Goal: Information Seeking & Learning: Learn about a topic

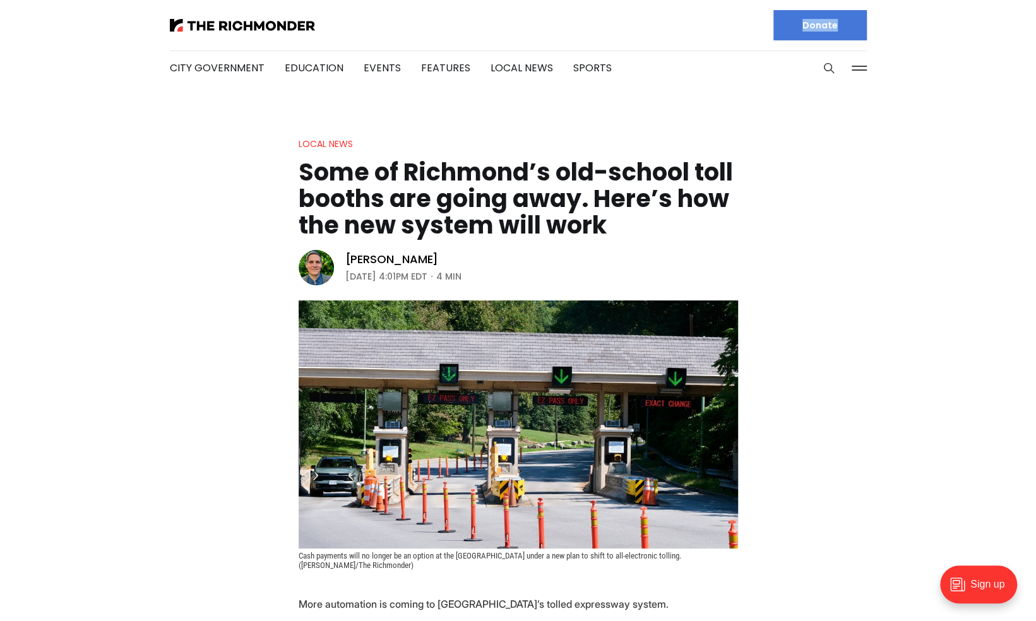
drag, startPoint x: 1034, startPoint y: 45, endPoint x: 1037, endPoint y: 80, distance: 34.3
click at [957, 241] on header "Local News Some of Richmond’s old-school toll booths are going away. Here’s how…" at bounding box center [518, 353] width 1036 height 434
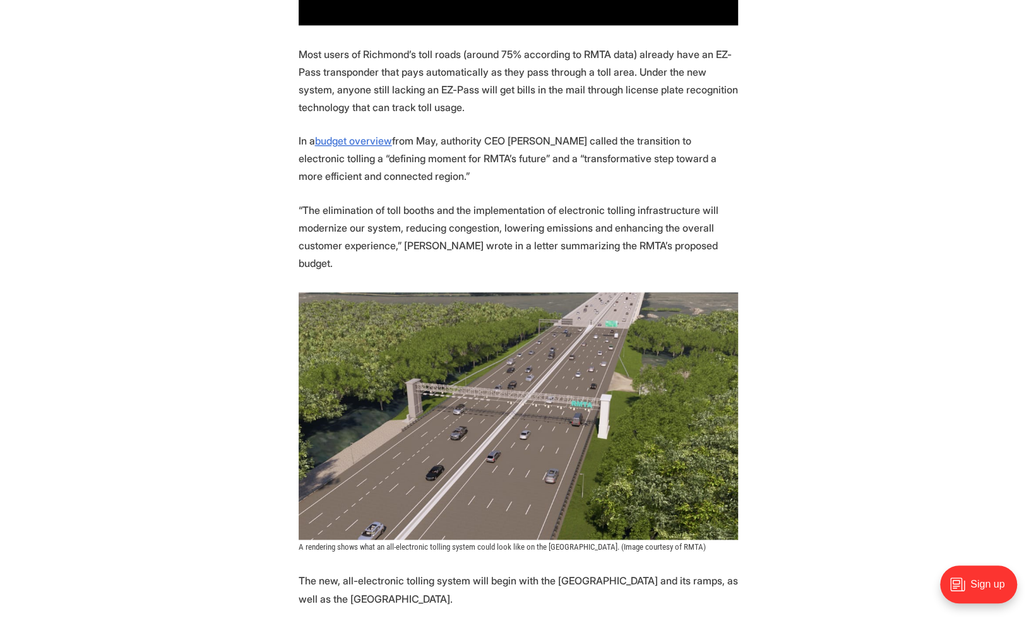
scroll to position [958, 0]
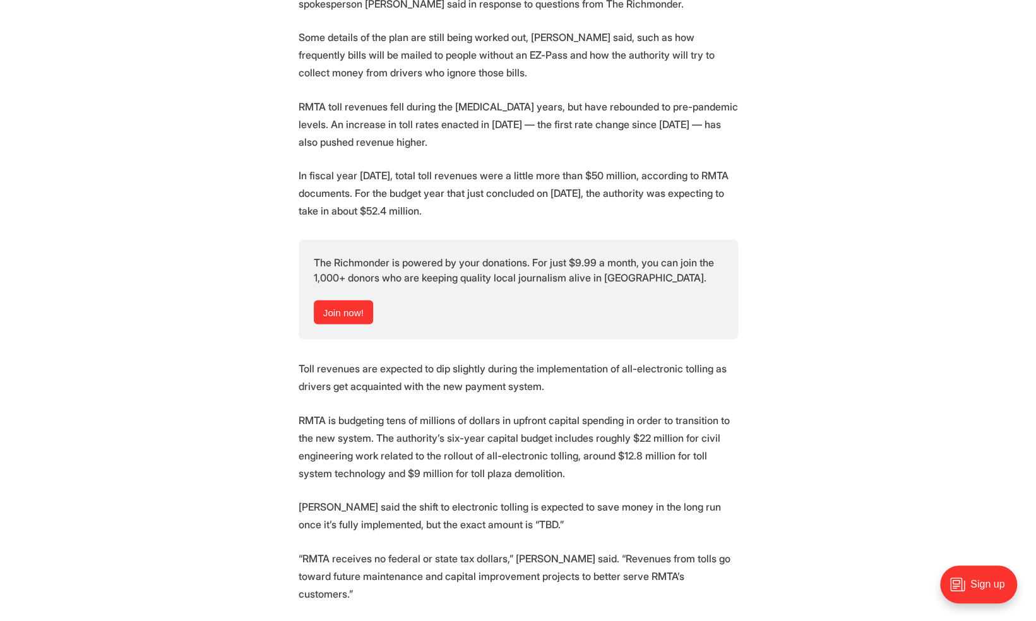
scroll to position [1781, 0]
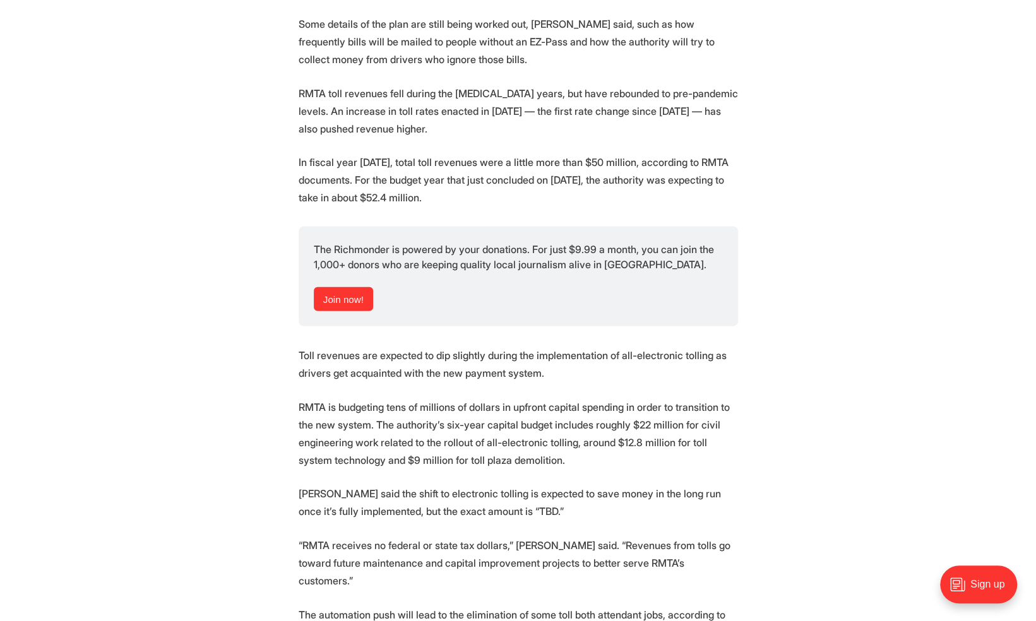
drag, startPoint x: 1044, startPoint y: 65, endPoint x: 873, endPoint y: 468, distance: 437.2
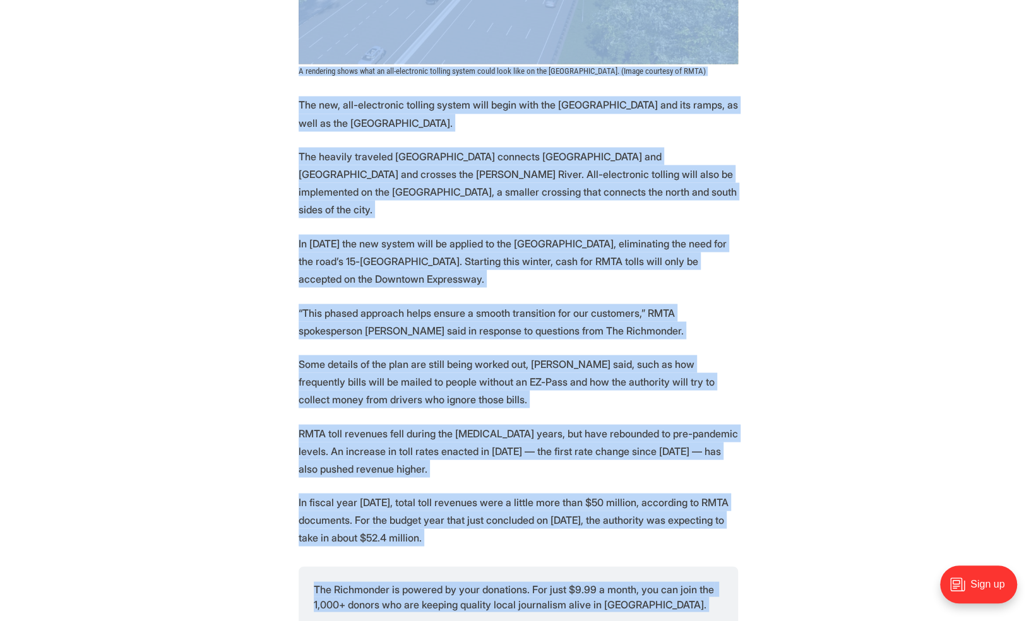
scroll to position [1458, 0]
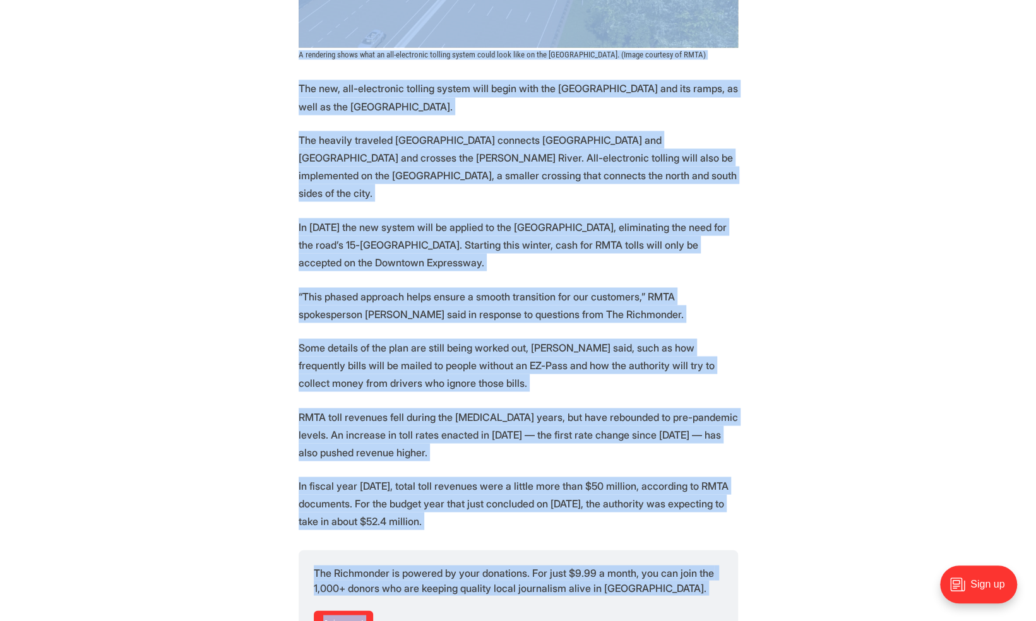
click at [809, 358] on section "More automation is coming to Richmond’s tolled expressway system. Starting this…" at bounding box center [518, 200] width 1036 height 2127
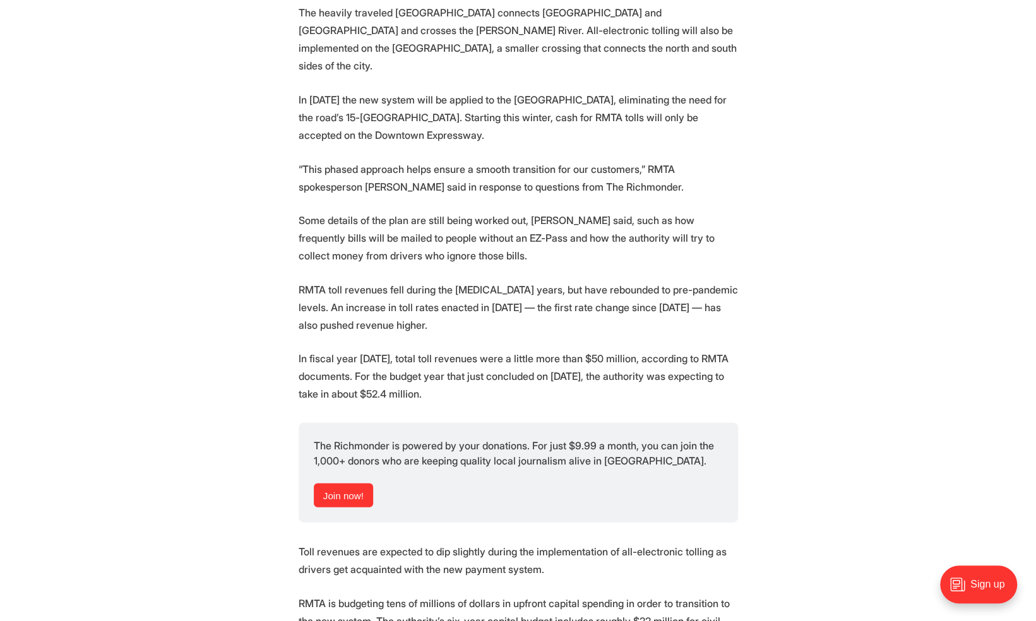
scroll to position [1583, 0]
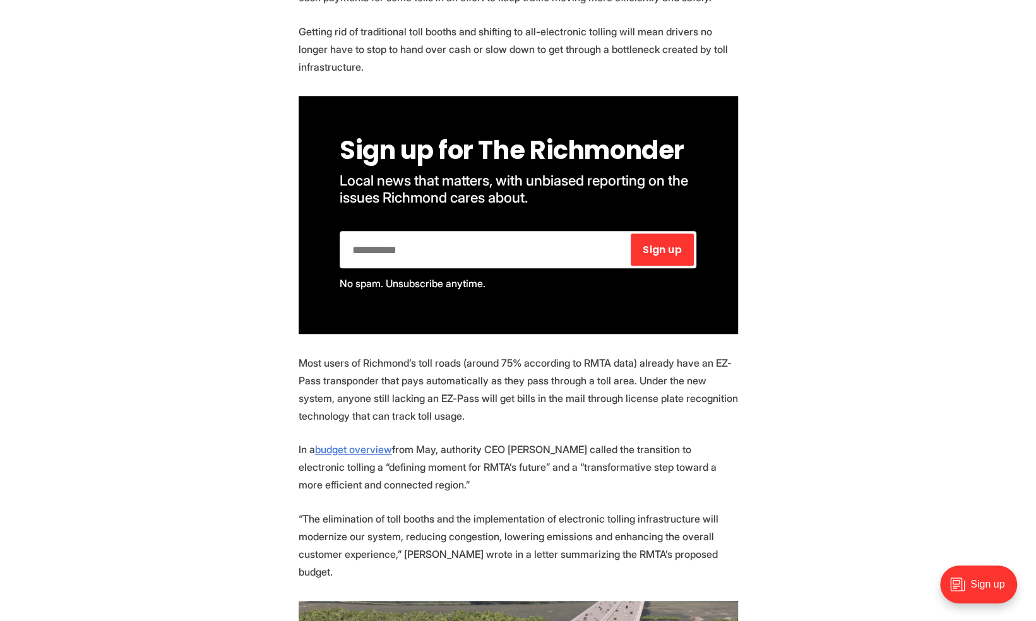
drag, startPoint x: 1041, startPoint y: 354, endPoint x: 1035, endPoint y: 136, distance: 217.8
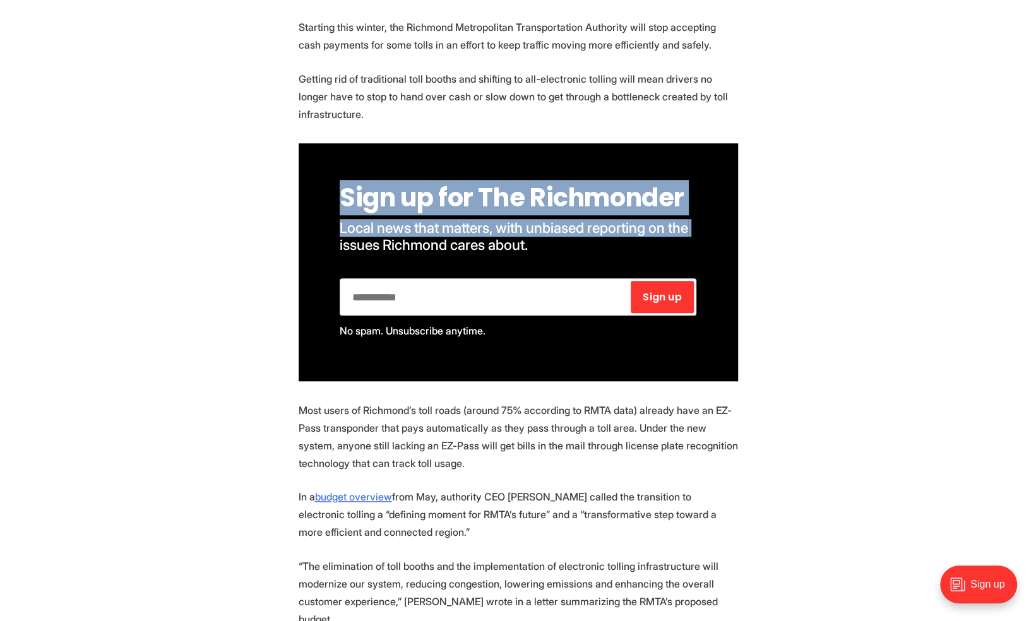
drag, startPoint x: 1035, startPoint y: 136, endPoint x: 1035, endPoint y: 124, distance: 12.6
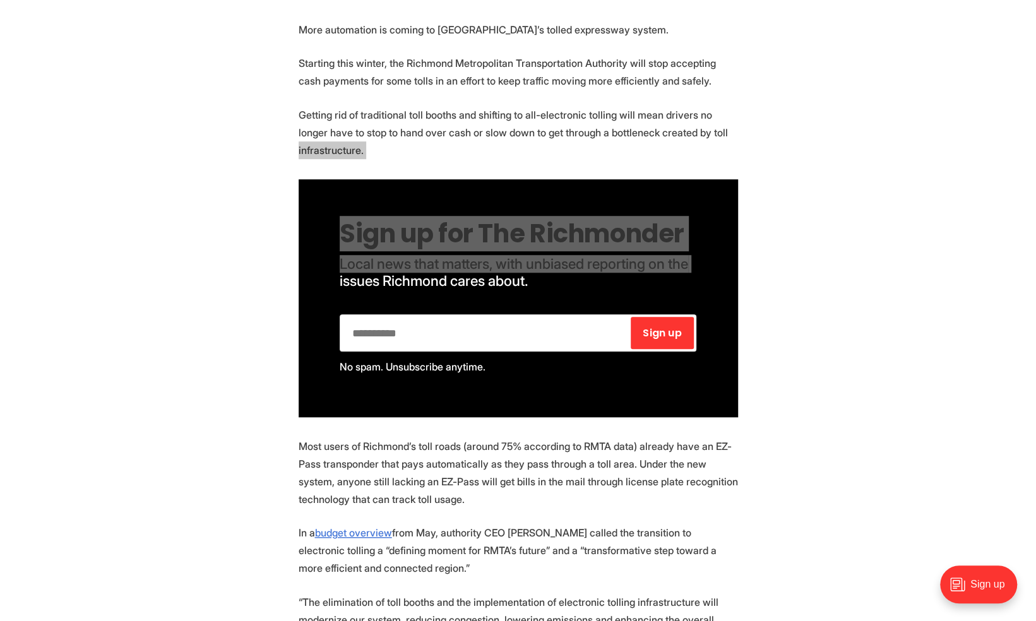
scroll to position [575, 0]
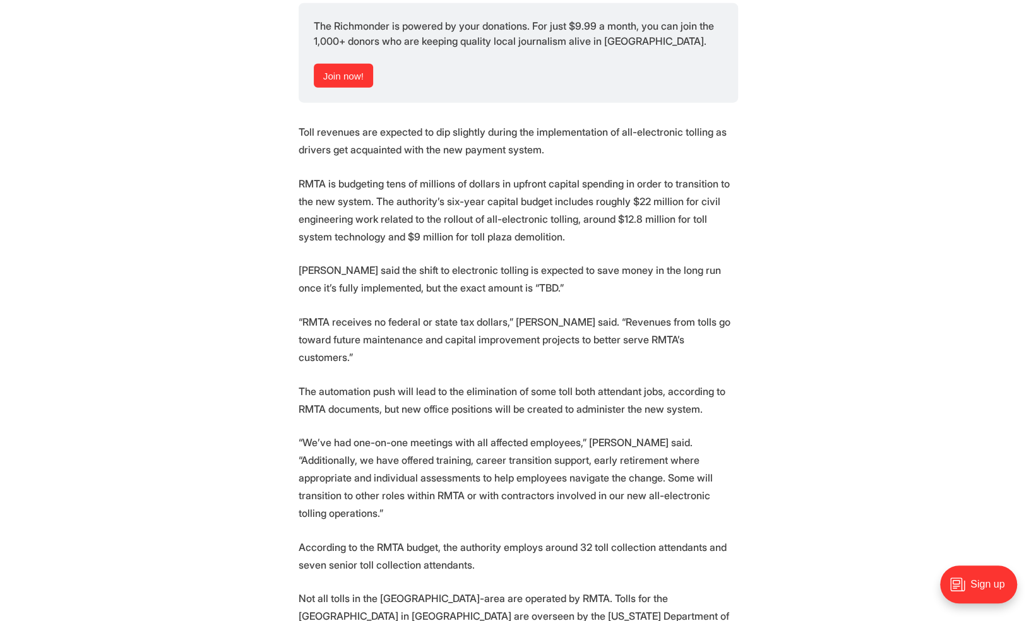
scroll to position [2002, 0]
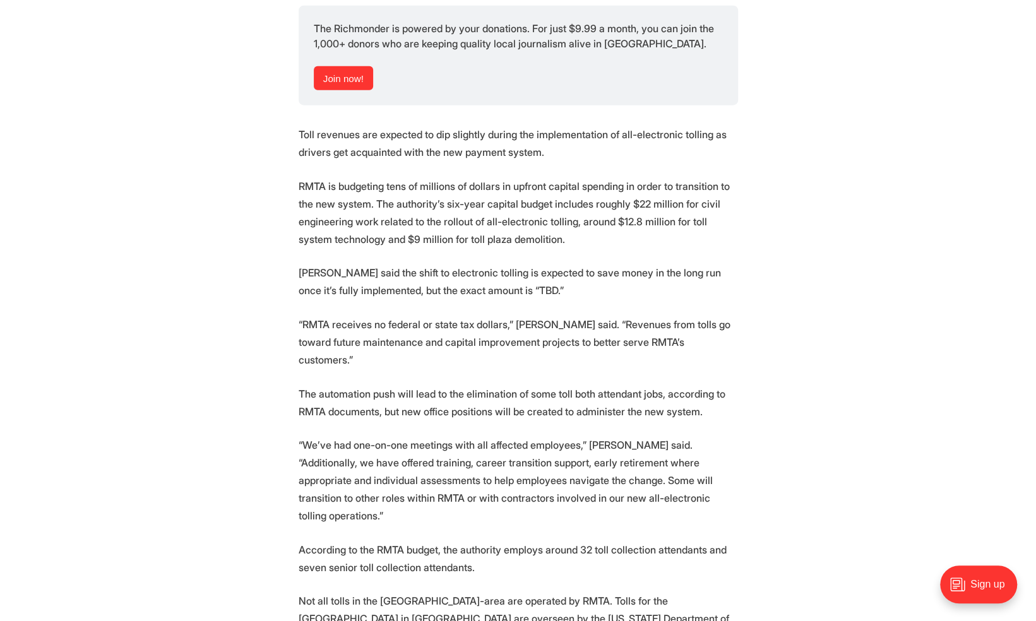
drag, startPoint x: 1033, startPoint y: 357, endPoint x: 1038, endPoint y: 352, distance: 7.1
click at [1035, 353] on html "City Government Education Events Features Local News Sports Donate Our Authors …" at bounding box center [518, 6] width 1036 height 4016
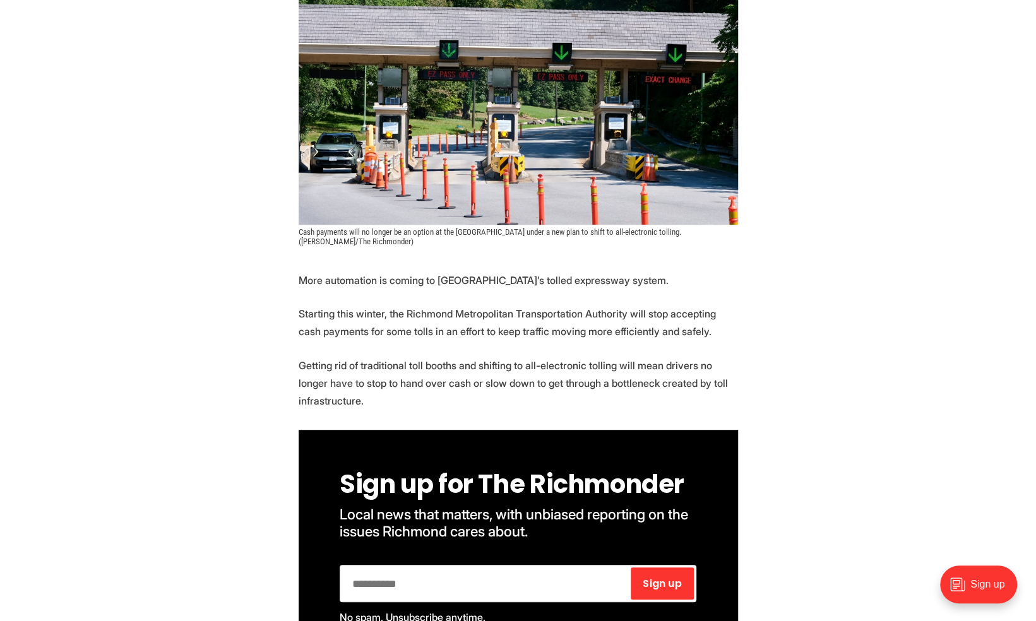
scroll to position [0, 0]
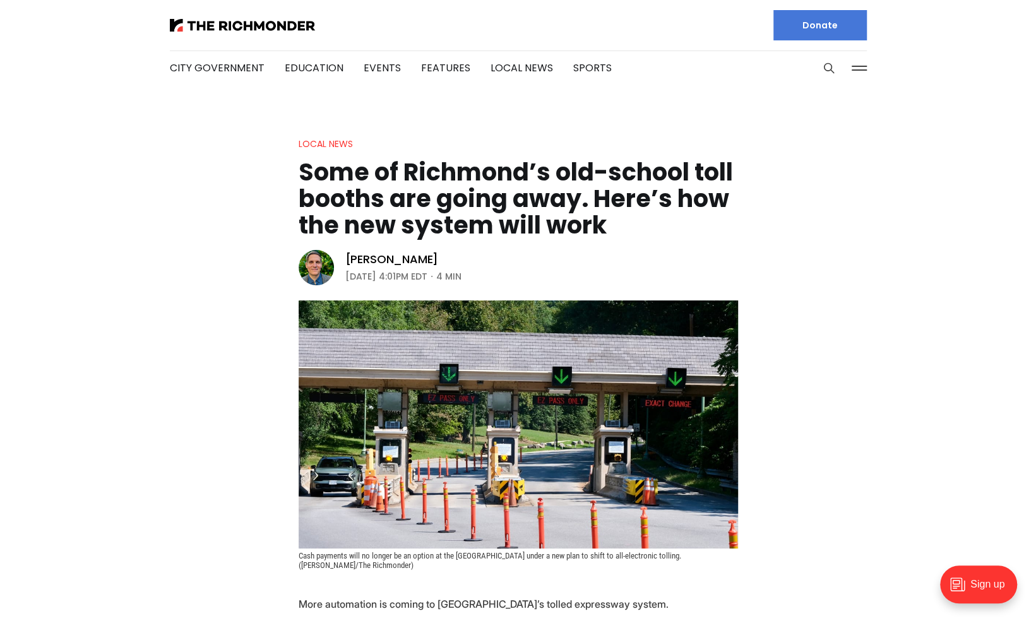
click at [885, 259] on header "Local News Some of [GEOGRAPHIC_DATA]’s old-school toll booths are going away. H…" at bounding box center [518, 353] width 1036 height 434
drag, startPoint x: 156, startPoint y: 17, endPoint x: 251, endPoint y: 35, distance: 95.8
click at [250, 33] on div "City Government Education Events Features Local News Sports Donate" at bounding box center [518, 43] width 737 height 86
click at [856, 68] on button at bounding box center [858, 68] width 19 height 19
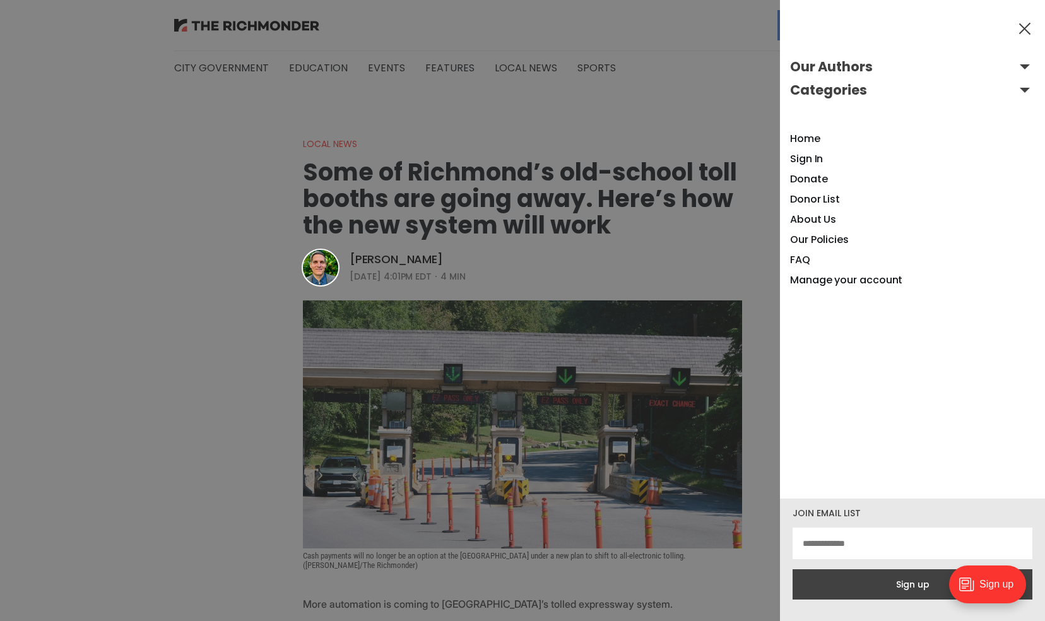
click at [668, 85] on div at bounding box center [522, 310] width 1045 height 621
click at [609, 107] on div at bounding box center [522, 310] width 1045 height 621
click at [1021, 28] on button at bounding box center [1024, 28] width 19 height 19
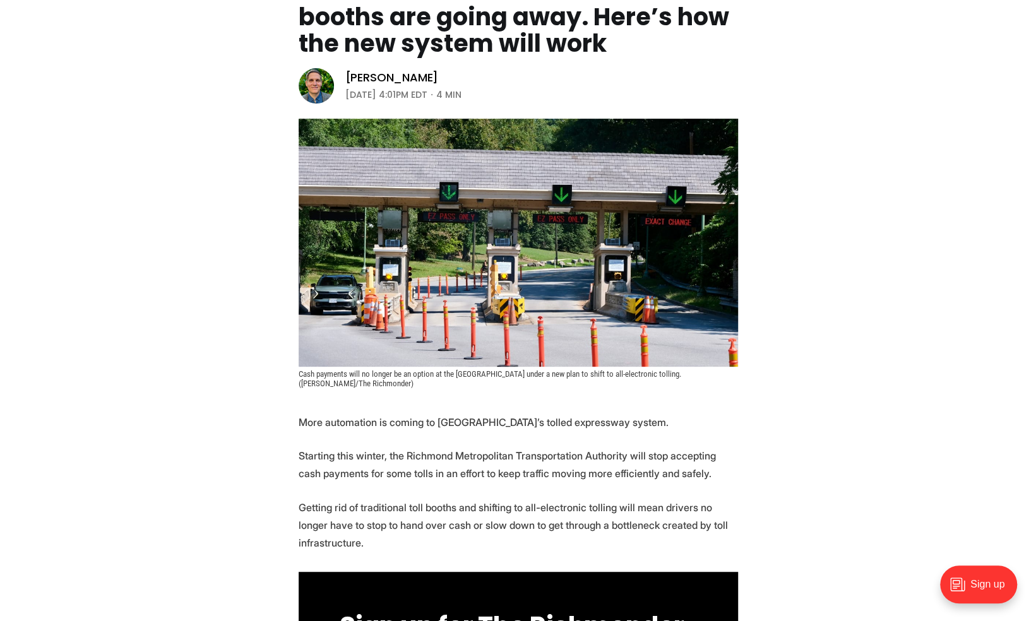
scroll to position [1436, 0]
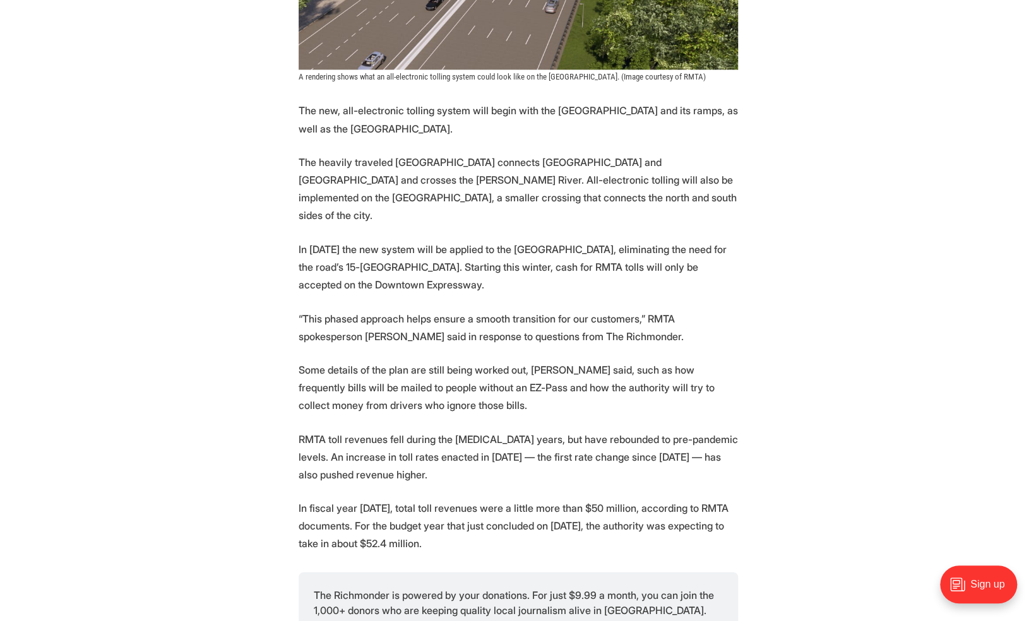
drag, startPoint x: 1037, startPoint y: 268, endPoint x: 923, endPoint y: 43, distance: 252.0
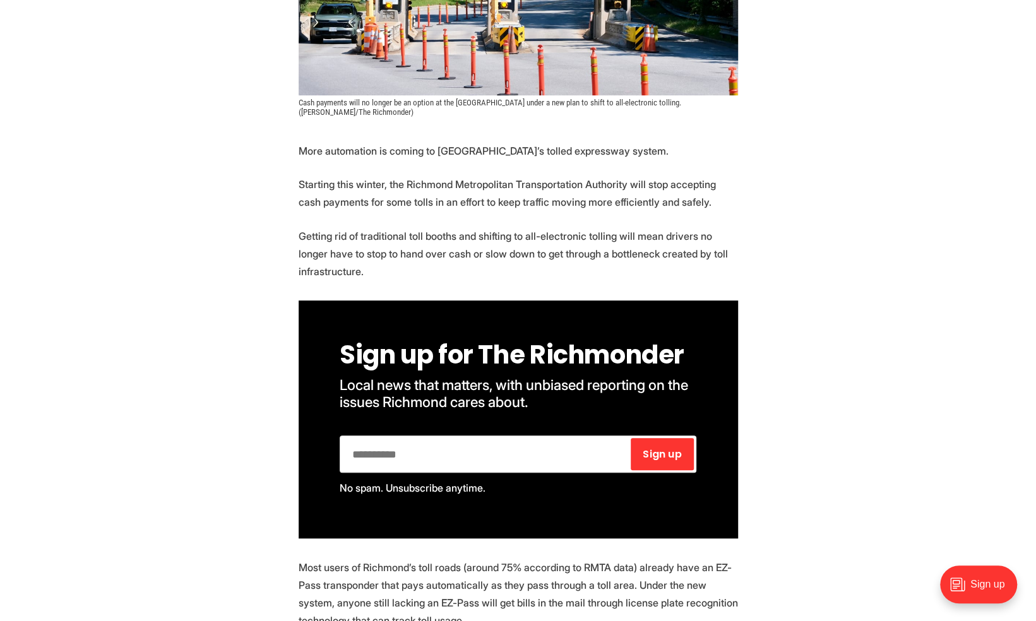
scroll to position [386, 0]
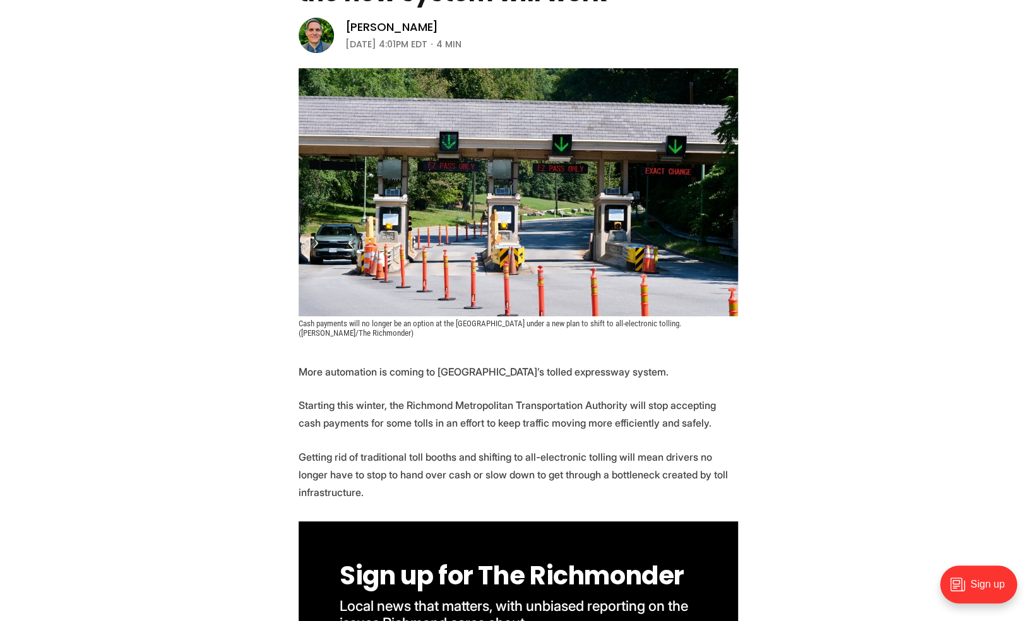
drag, startPoint x: 1039, startPoint y: 293, endPoint x: 1044, endPoint y: 90, distance: 202.6
click at [1024, 101] on header "Local News Some of Richmond’s old-school toll booths are going away. Here’s how…" at bounding box center [518, 121] width 1036 height 434
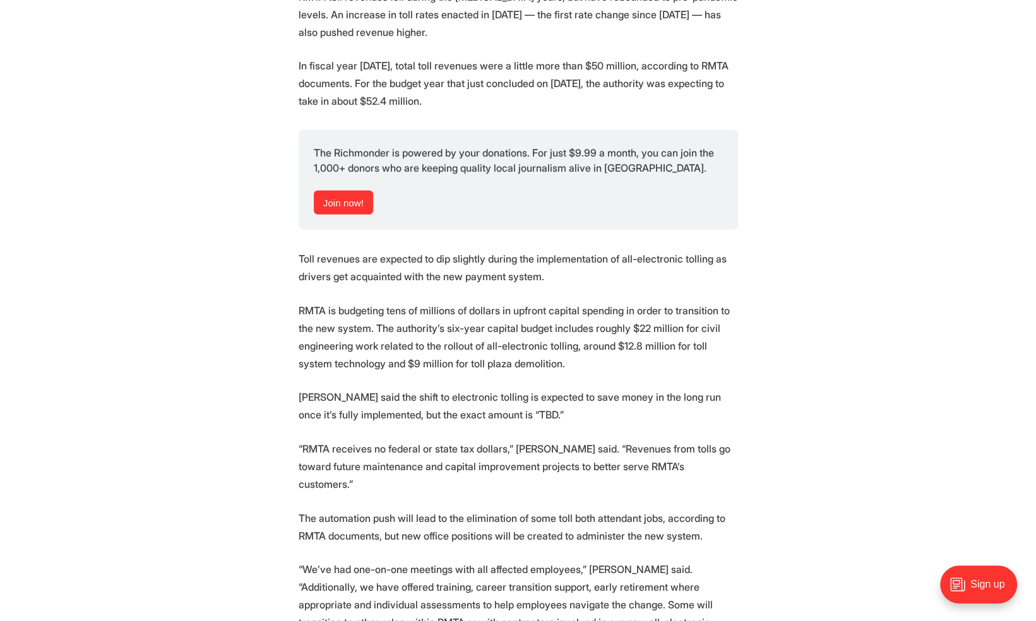
scroll to position [2010, 0]
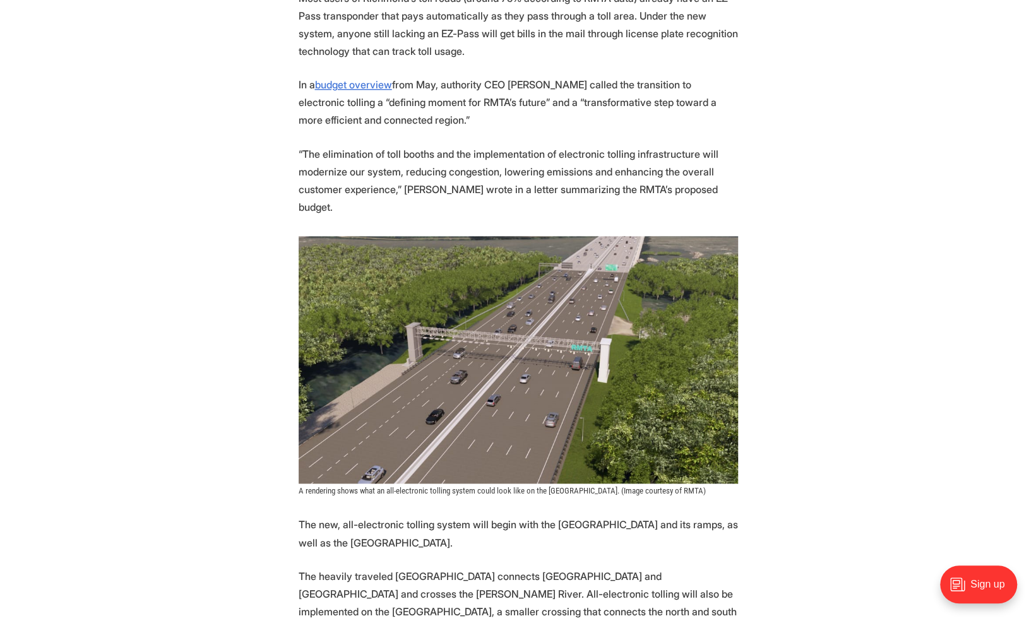
scroll to position [1027, 0]
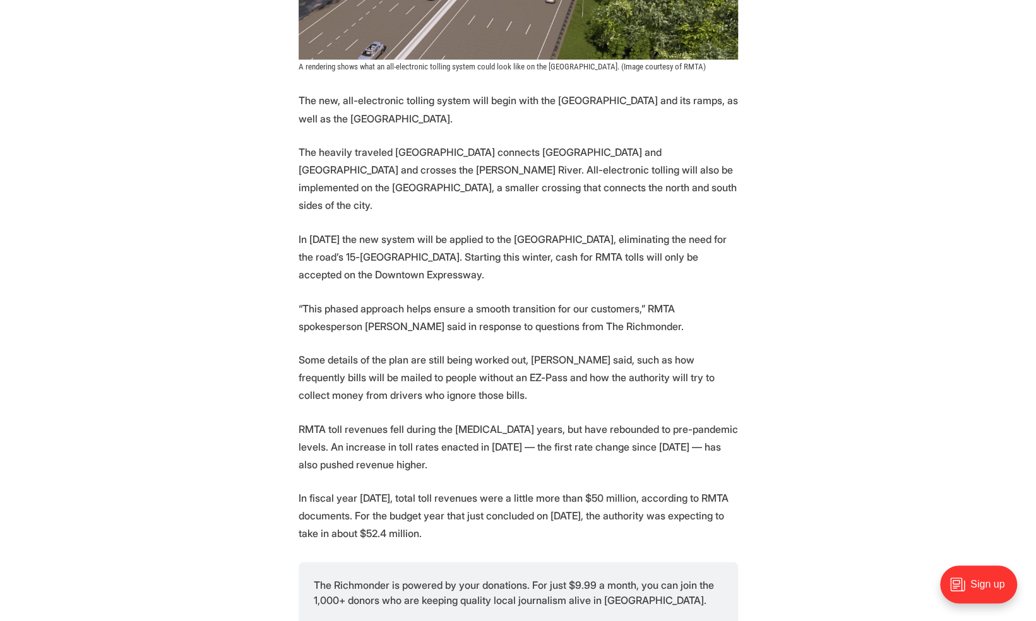
scroll to position [1472, 0]
